Goal: Book appointment/travel/reservation

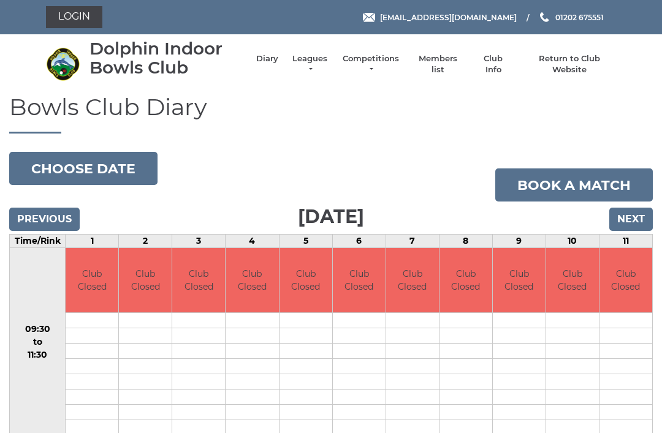
click at [620, 229] on input "Next" at bounding box center [631, 219] width 44 height 23
click at [636, 219] on input "Next" at bounding box center [631, 219] width 44 height 23
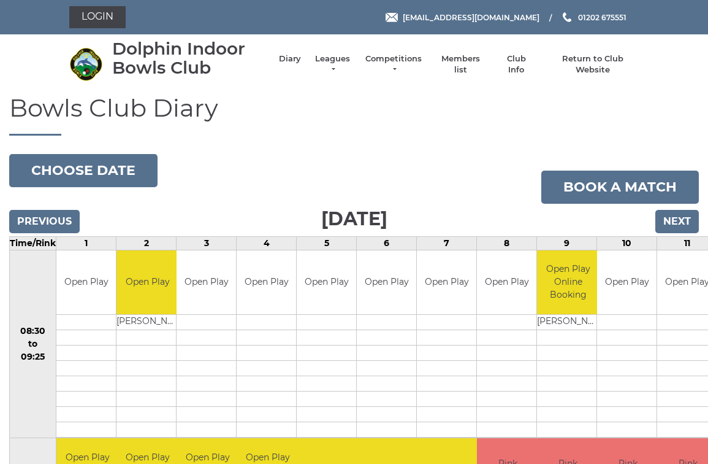
click at [674, 240] on td "11" at bounding box center [687, 242] width 60 height 13
click at [690, 223] on input "Next" at bounding box center [677, 221] width 44 height 23
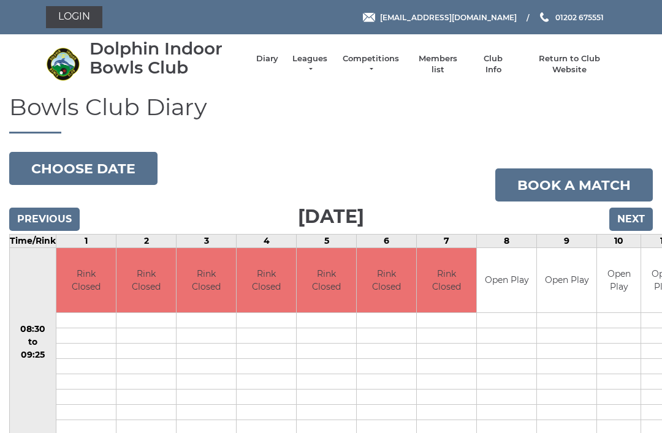
click at [637, 210] on input "Next" at bounding box center [631, 219] width 44 height 23
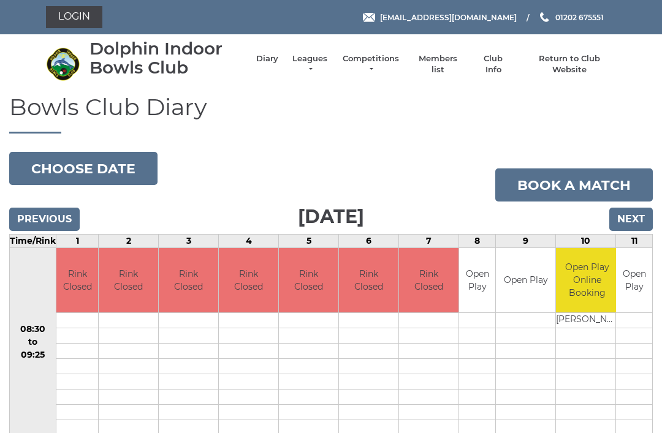
click at [643, 210] on input "Next" at bounding box center [631, 219] width 44 height 23
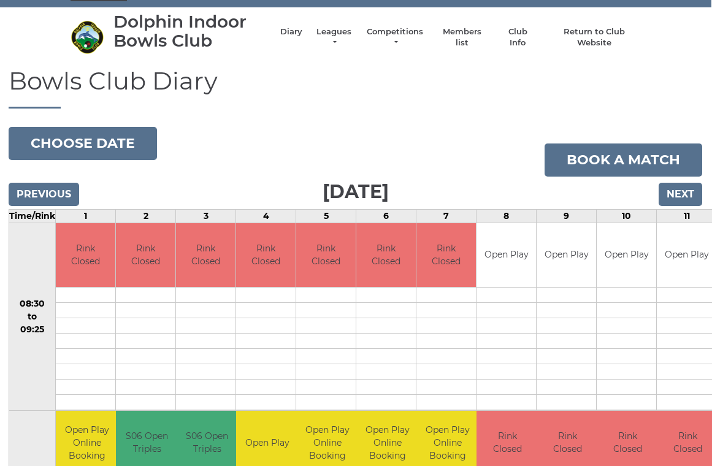
scroll to position [28, 1]
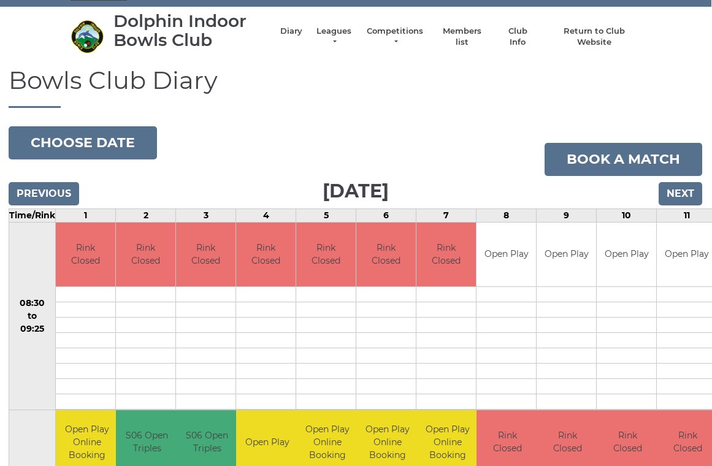
click at [48, 189] on input "Previous" at bounding box center [44, 193] width 71 height 23
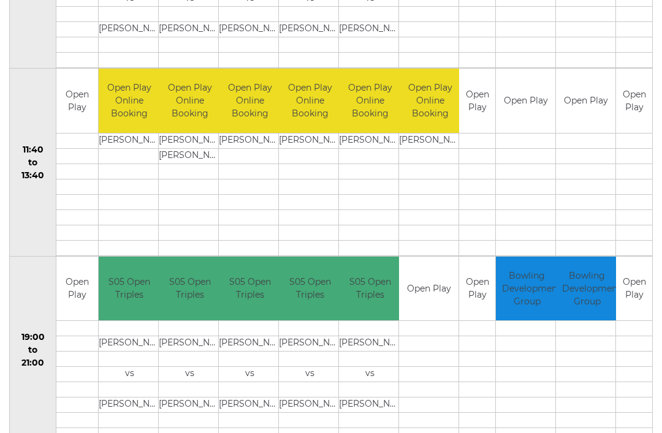
scroll to position [556, 0]
